Goal: Information Seeking & Learning: Learn about a topic

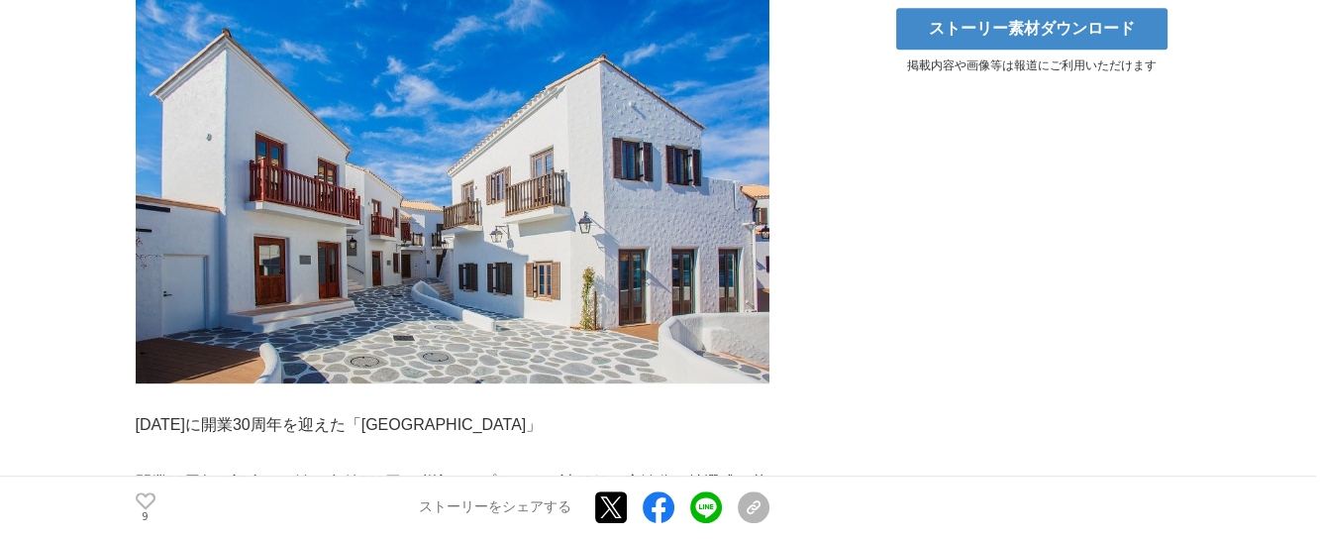
scroll to position [1386, 0]
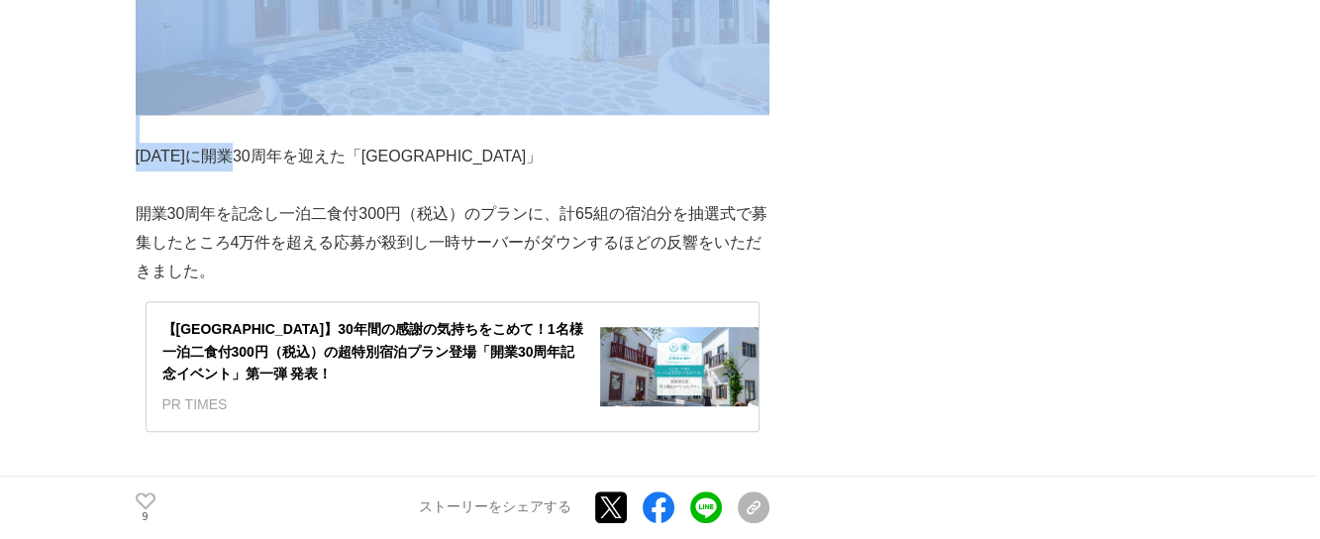
drag, startPoint x: 134, startPoint y: 131, endPoint x: 247, endPoint y: 136, distance: 113.0
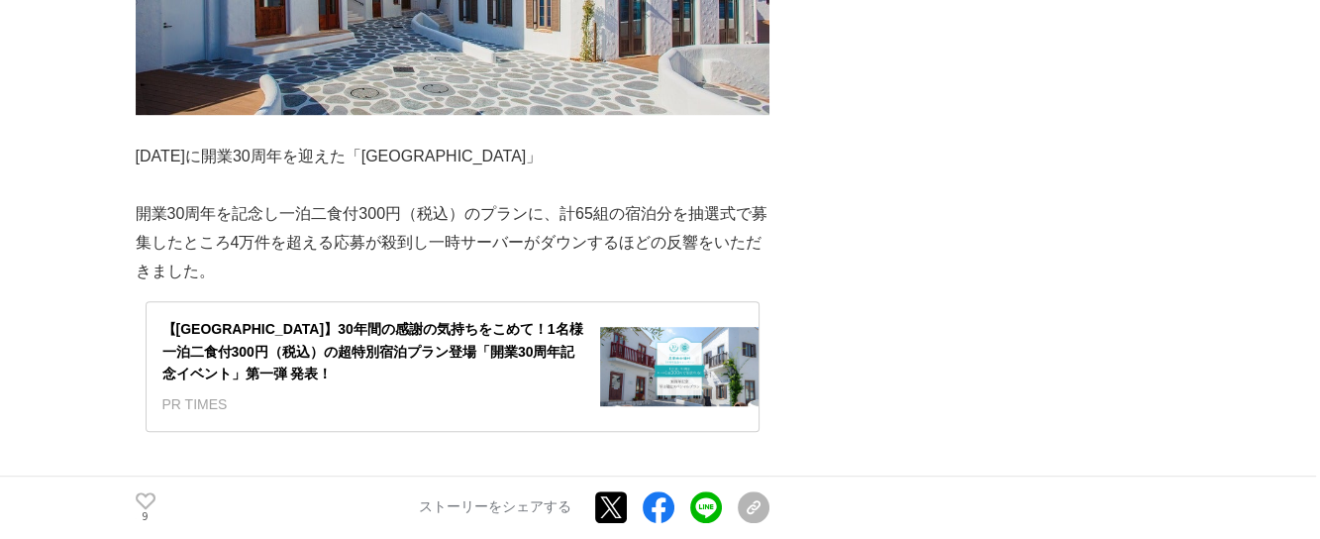
click at [271, 171] on p at bounding box center [453, 185] width 634 height 29
drag, startPoint x: 138, startPoint y: 129, endPoint x: 281, endPoint y: 134, distance: 143.6
click at [281, 143] on p "[DATE]に開業30周年を迎えた「[GEOGRAPHIC_DATA]」" at bounding box center [453, 157] width 634 height 29
copy p "[DATE]に開業30周年"
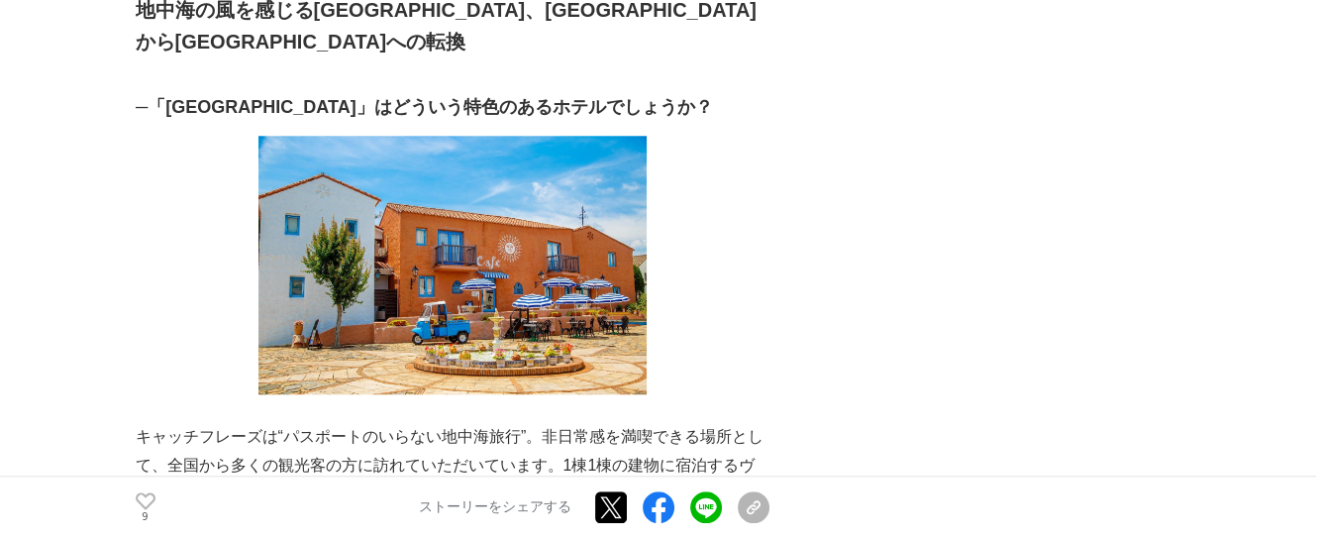
scroll to position [2375, 0]
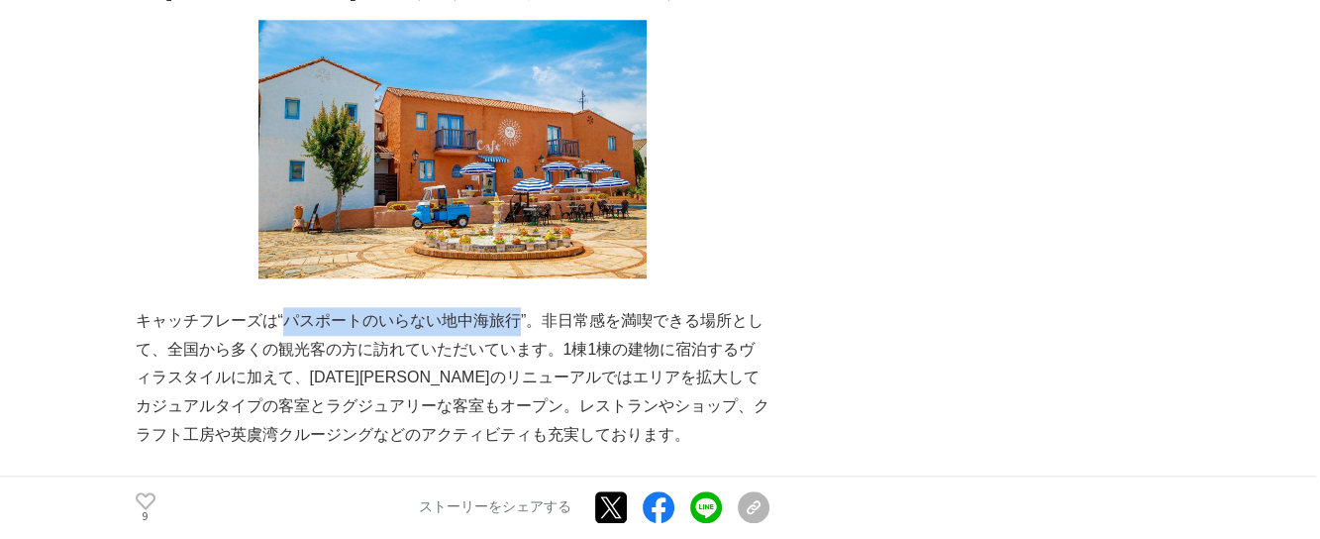
drag, startPoint x: 288, startPoint y: 233, endPoint x: 516, endPoint y: 233, distance: 227.7
click at [516, 307] on p "キャッチフレーズは“パスポートのいらない地中海旅行”。非日常感を満喫できる場所として、全国から多くの観光客の方に訪れていただいています。1棟1棟の建物に宿泊す…" at bounding box center [453, 378] width 634 height 143
copy p "パスポートのいらない地中海旅行"
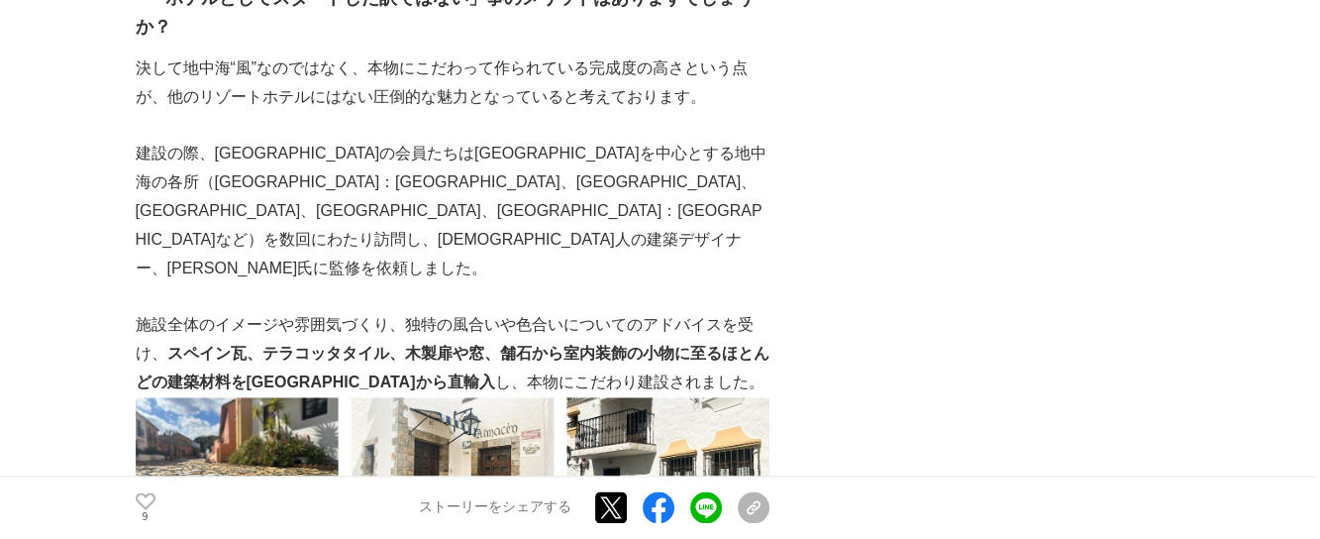
scroll to position [3662, 0]
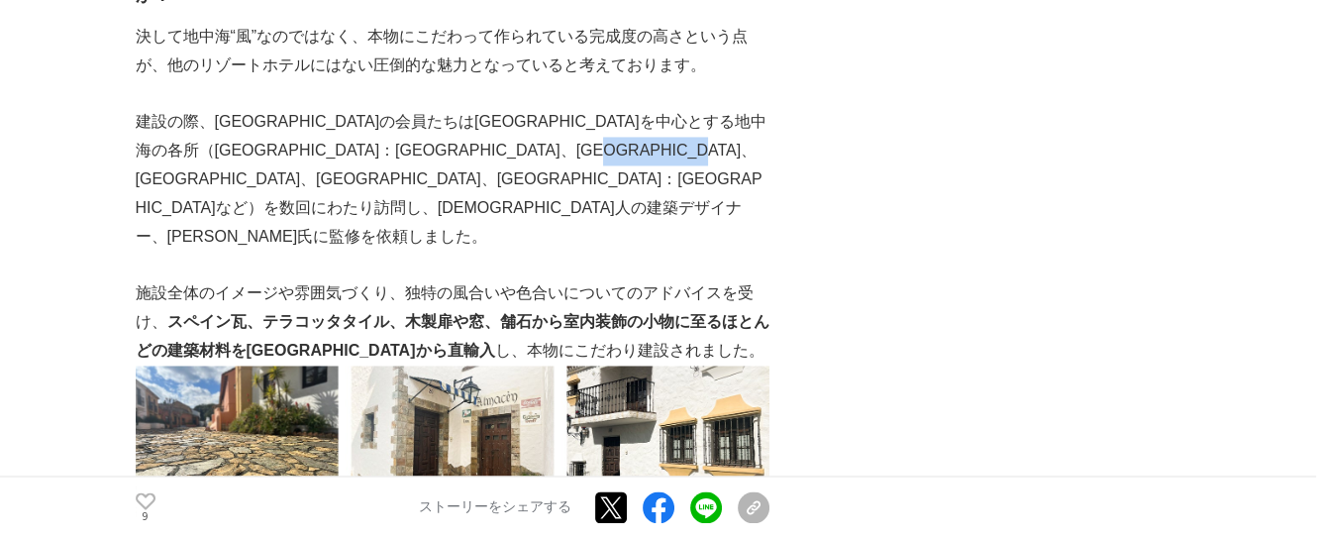
drag, startPoint x: 402, startPoint y: 91, endPoint x: 562, endPoint y: 96, distance: 160.5
click at [562, 108] on p "建設の際、[GEOGRAPHIC_DATA]の会員たちは[GEOGRAPHIC_DATA]を中心とする地中海の各所（[GEOGRAPHIC_DATA]：[GE…" at bounding box center [453, 179] width 634 height 143
copy p "[PERSON_NAME]氏"
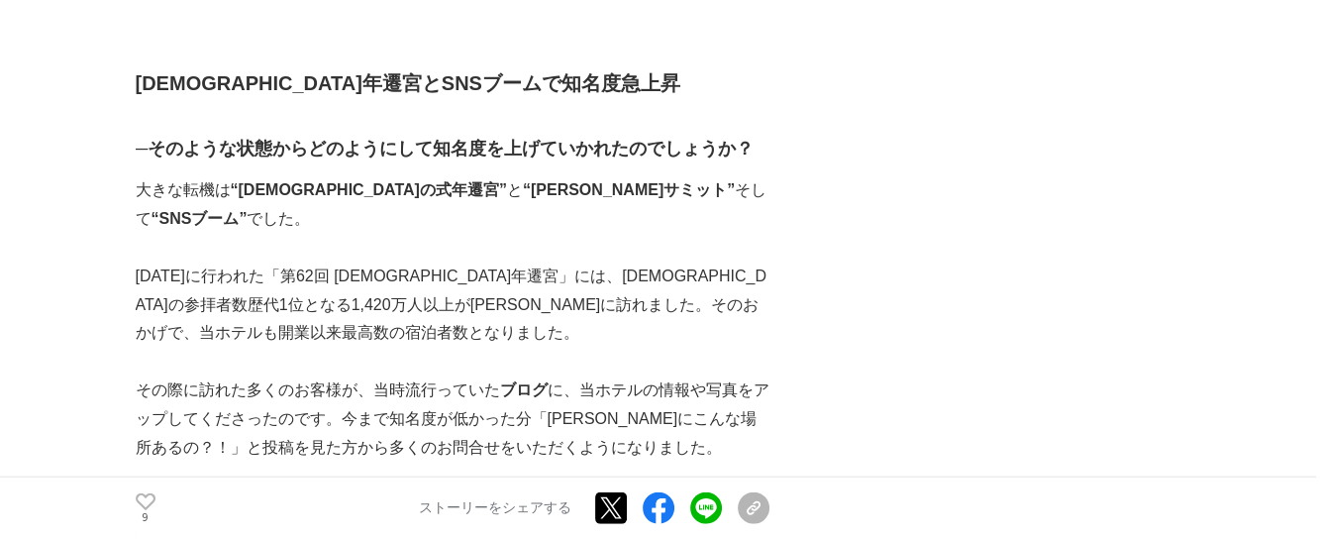
scroll to position [5346, 0]
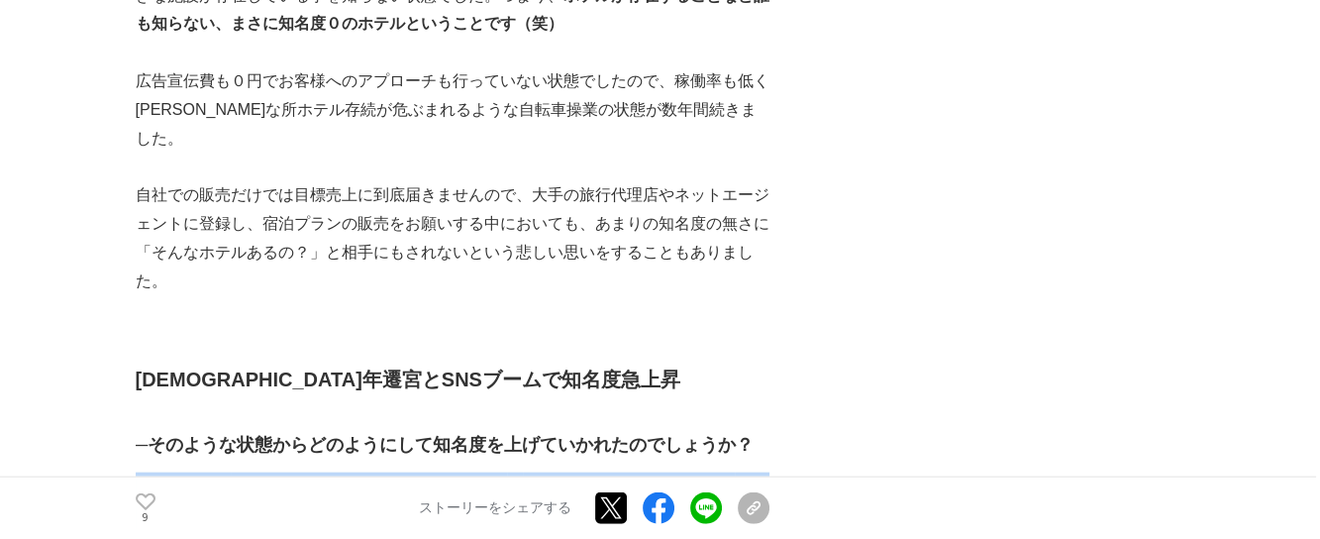
drag, startPoint x: 140, startPoint y: 224, endPoint x: 694, endPoint y: 222, distance: 554.4
click at [694, 472] on p "大きな転機は “伊勢神宮の式年遷宮” と “[PERSON_NAME]サミット” そして “SNSブーム” でした。" at bounding box center [453, 500] width 634 height 57
copy p "大きな転機は “[GEOGRAPHIC_DATA]の式年遷宮” と “[PERSON_NAME]サミット” そして “SNSブーム”"
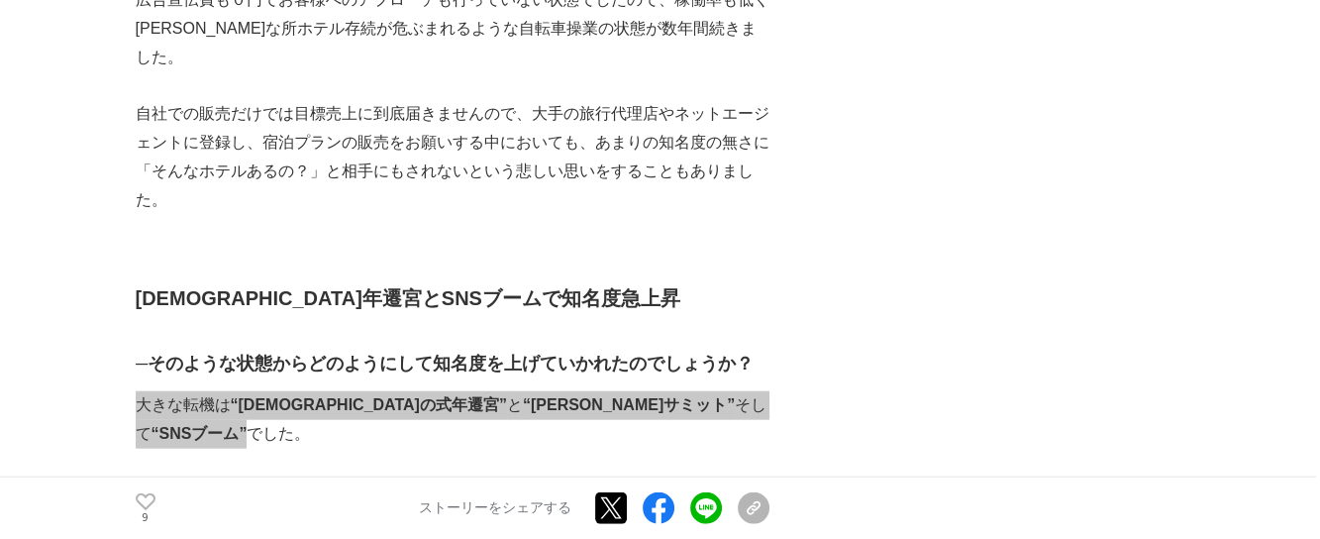
scroll to position [5544, 0]
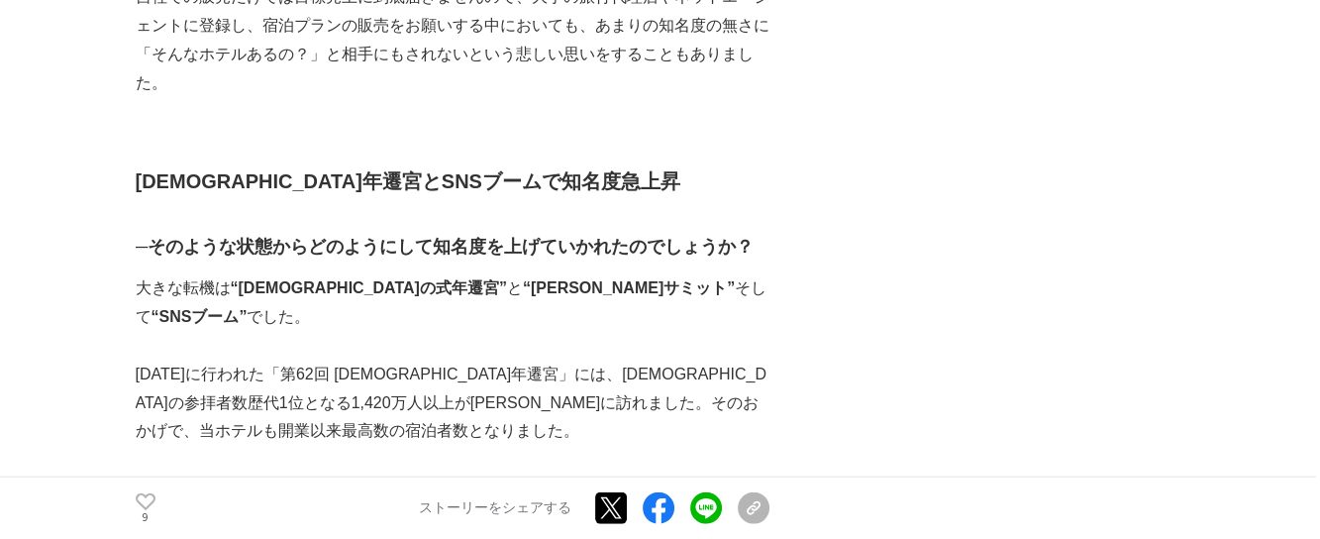
click at [497, 474] on p "その際に訪れた多くのお客様が、当時流行っていた ブログ に、当ホテルの情報や写真をアップしてくださったのです。今まで知名度が低かった分「[PERSON_NAM…" at bounding box center [453, 516] width 634 height 85
drag, startPoint x: 371, startPoint y: 198, endPoint x: 495, endPoint y: 238, distance: 129.9
click at [495, 474] on p "その際に訪れた多くのお客様が、当時流行っていた ブログ に、当ホテルの情報や写真をアップしてくださったのです。今まで知名度が低かった分「[PERSON_NAM…" at bounding box center [453, 516] width 634 height 85
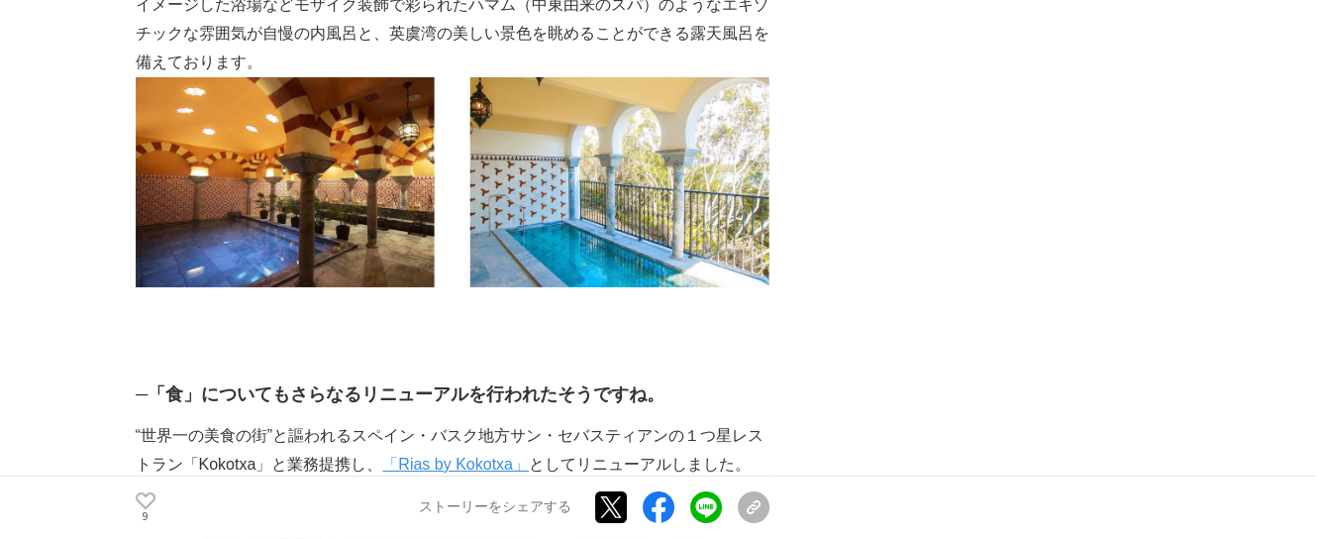
scroll to position [7919, 0]
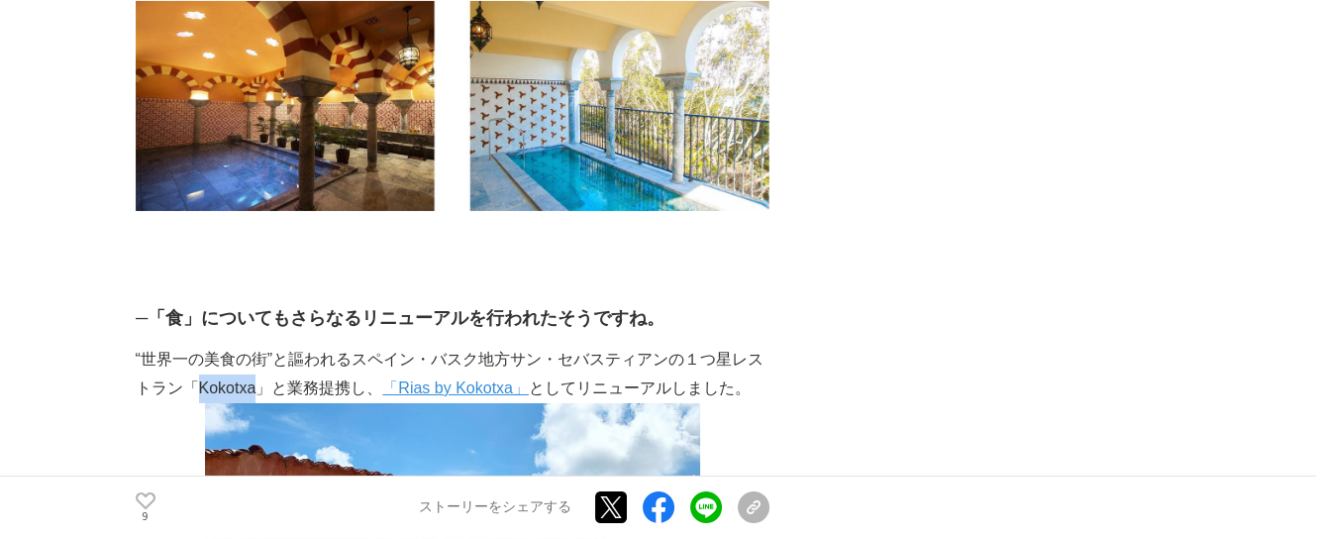
drag, startPoint x: 202, startPoint y: 96, endPoint x: 266, endPoint y: 94, distance: 64.4
click at [266, 346] on p "“世界一の美食の街”と謳われるスペイン・バスク地方サン・セバスティアンの１つ星レストラン「Kokotxa」と業務提携し、 「Rias by Kokotxa」 …" at bounding box center [453, 374] width 634 height 57
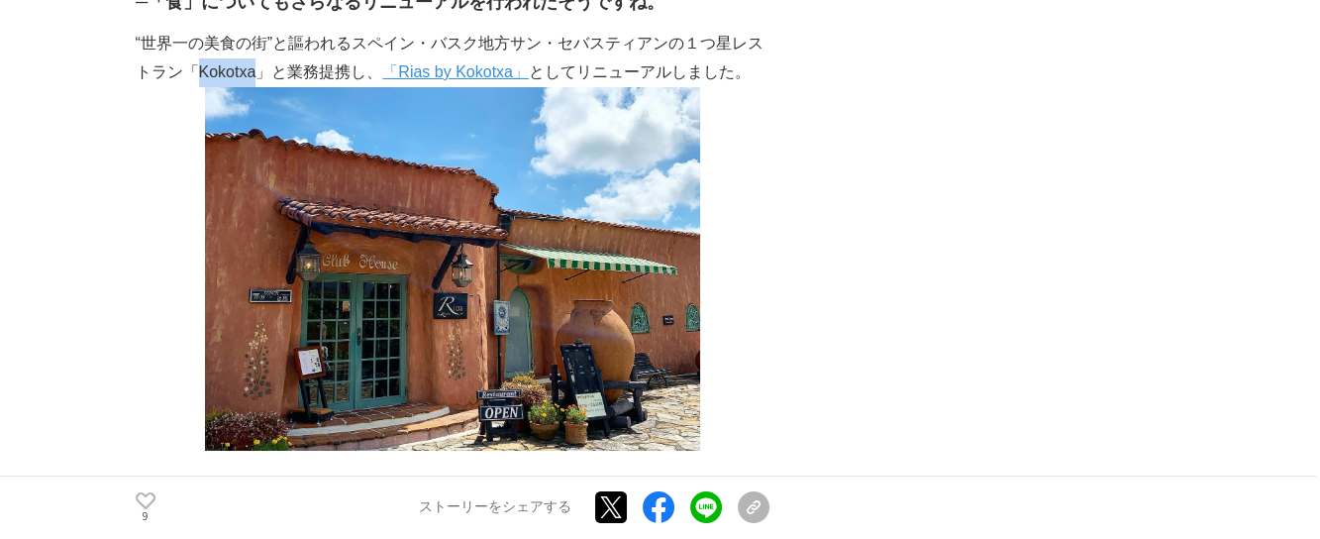
scroll to position [8217, 0]
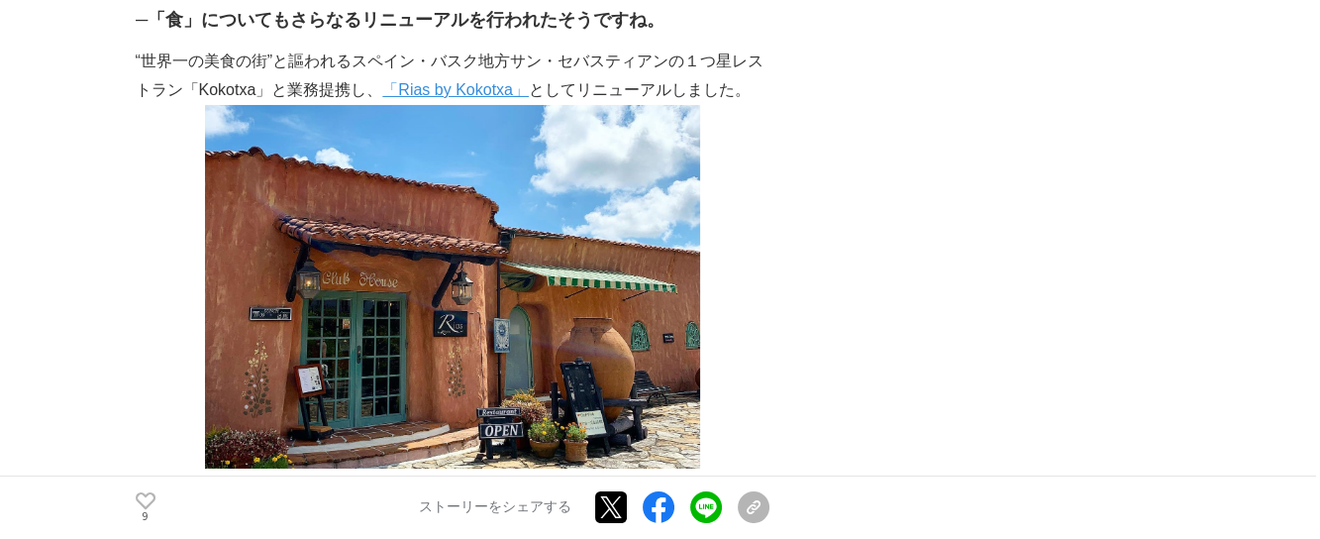
drag, startPoint x: 239, startPoint y: 247, endPoint x: 313, endPoint y: 247, distance: 74.3
click at [313, 530] on strong "“新バスク料理”" at bounding box center [349, 538] width 111 height 17
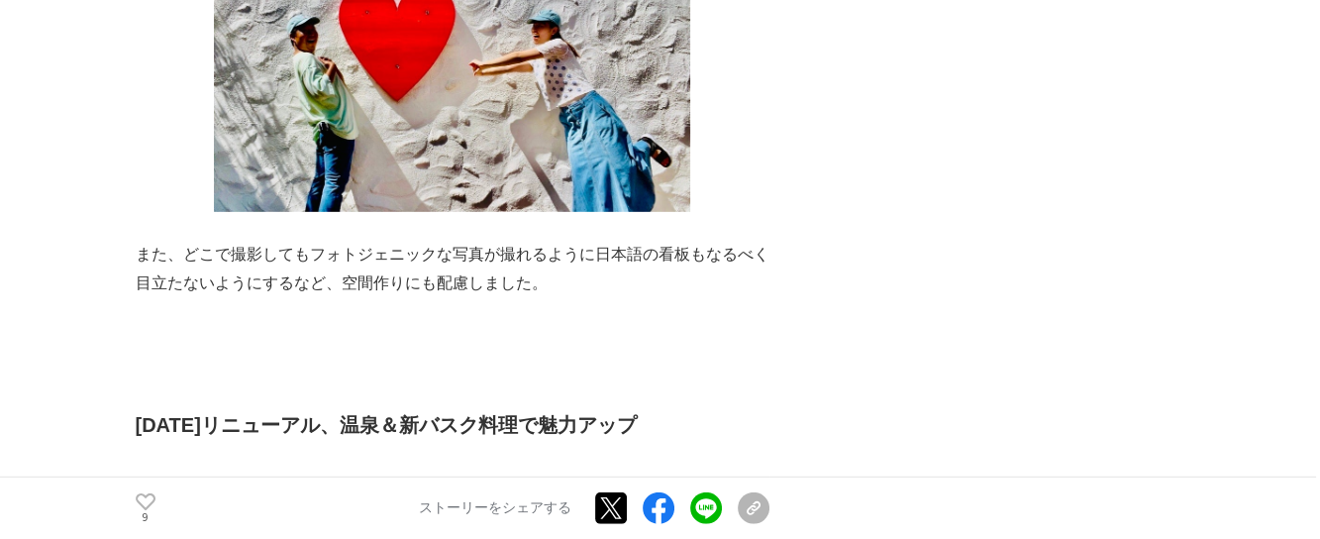
scroll to position [6830, 0]
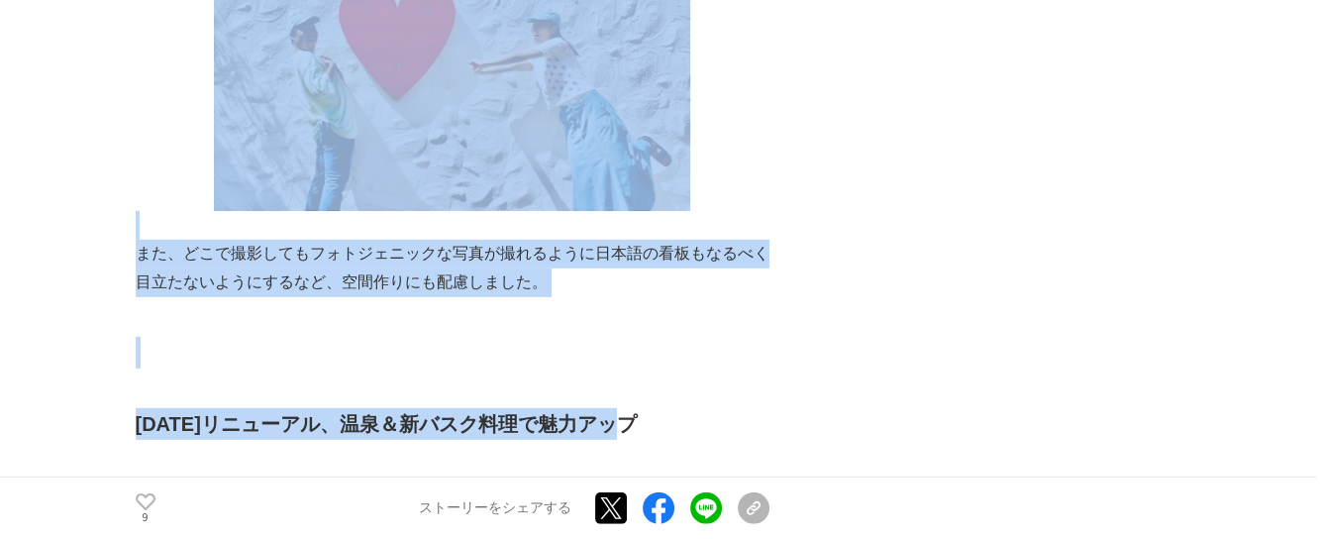
drag, startPoint x: 133, startPoint y: 133, endPoint x: 698, endPoint y: 108, distance: 565.8
copy section "lor8ipsumdolorsitametconsecteturadi　〜「Elitsed&Doeiusmodte」in77utlabor〜 etdolor …"
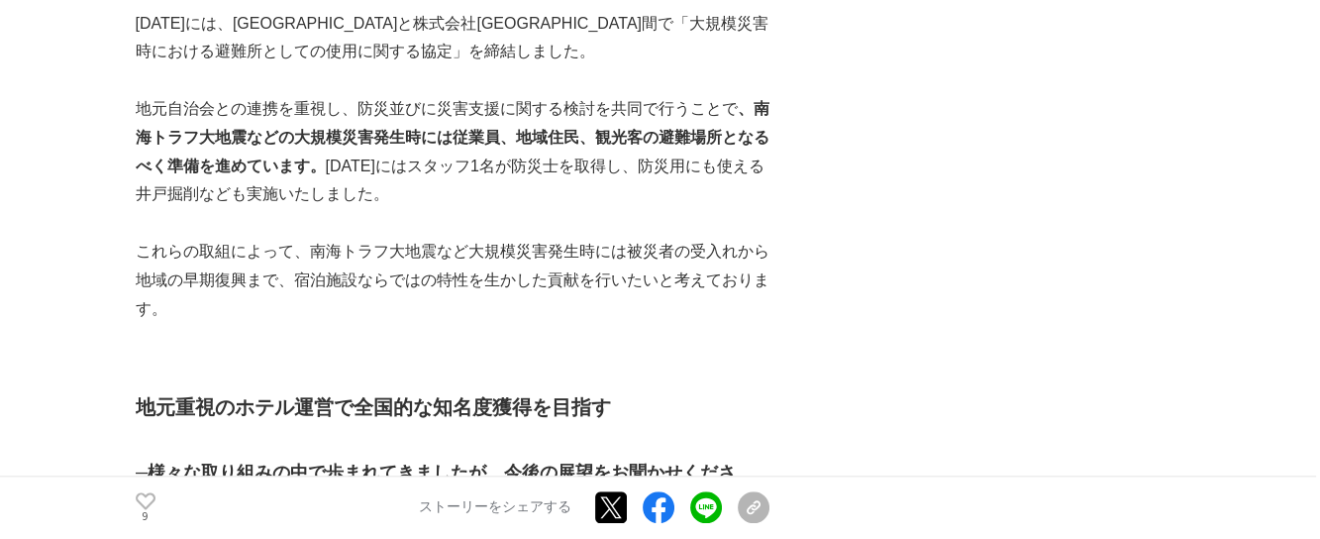
scroll to position [10988, 0]
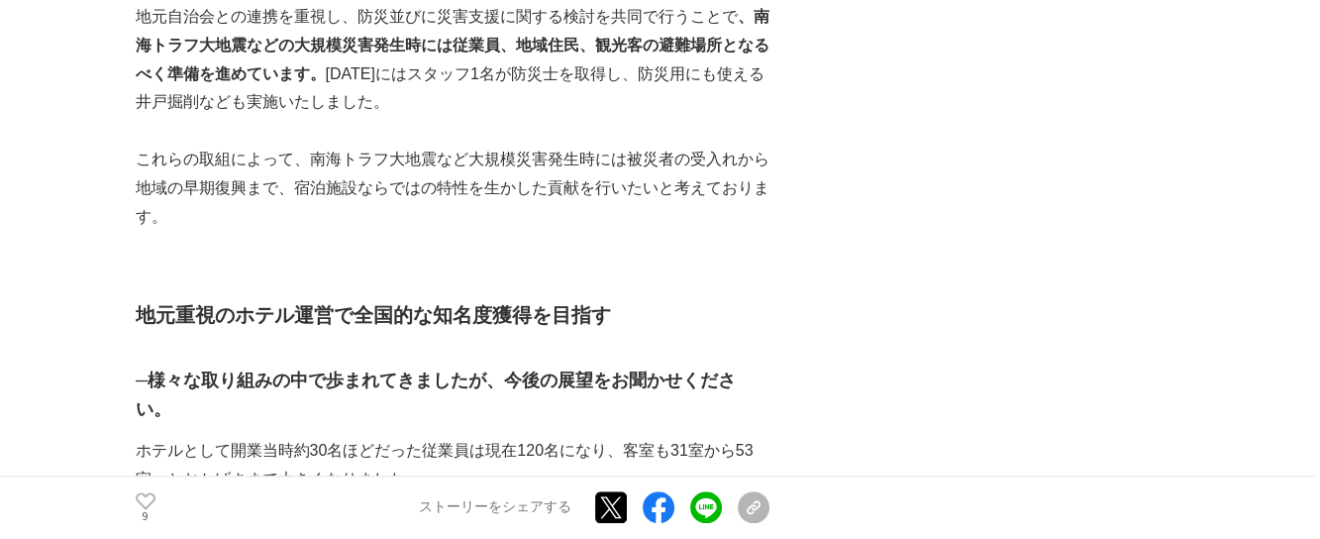
click at [609, 437] on p "ホテルとして開業当時約30名ほどだった従業員は現在120名になり、客室も31室から53室へとおかげさまで大きくなりました。" at bounding box center [453, 465] width 634 height 57
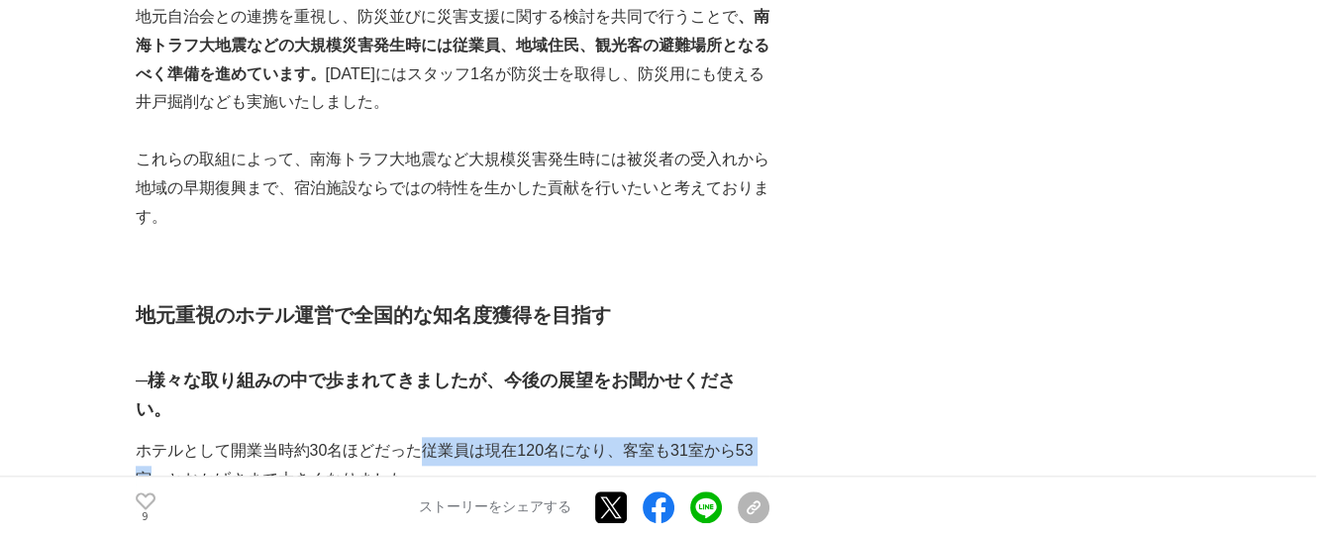
drag, startPoint x: 424, startPoint y: 132, endPoint x: 143, endPoint y: 158, distance: 282.4
click at [143, 437] on p "ホテルとして開業当時約30名ほどだった従業員は現在120名になり、客室も31室から53室へとおかげさまで大きくなりました。" at bounding box center [453, 465] width 634 height 57
copy p "従業員は現在120名になり、客室も31室から53室"
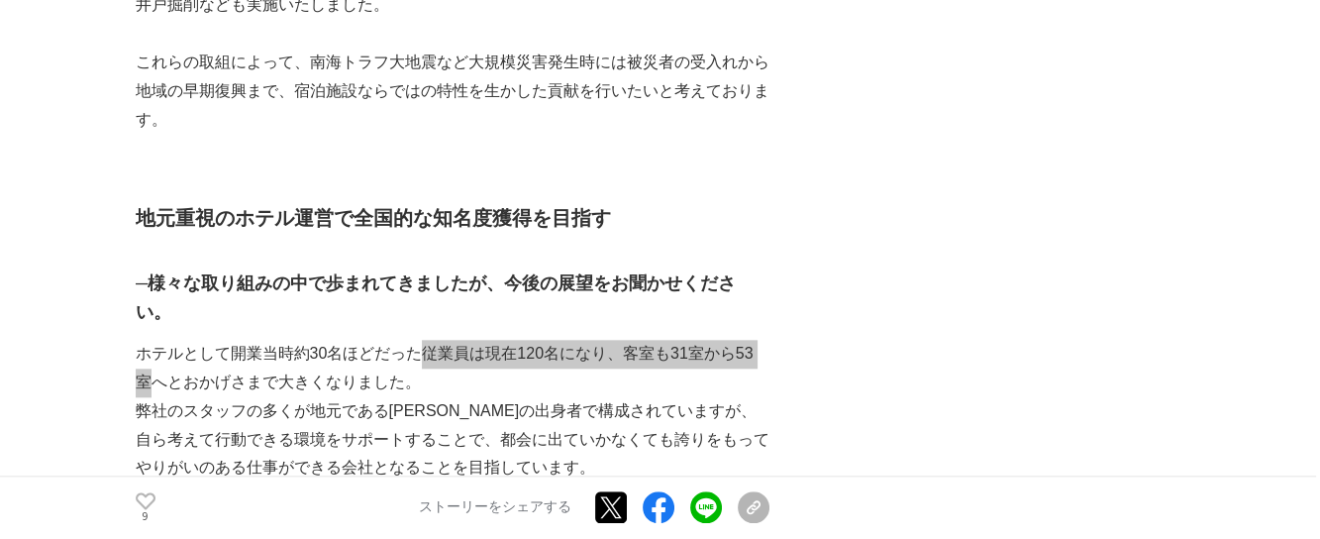
scroll to position [11186, 0]
